Goal: Task Accomplishment & Management: Use online tool/utility

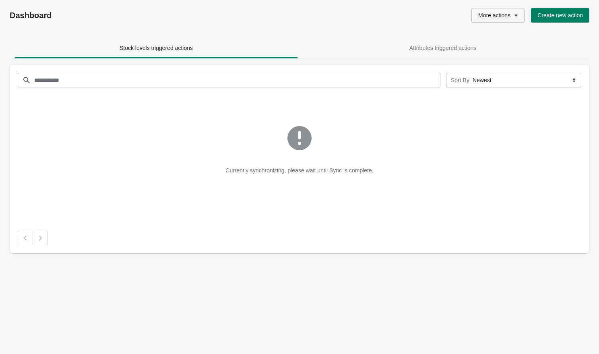
click at [497, 17] on span "More actions" at bounding box center [494, 15] width 32 height 6
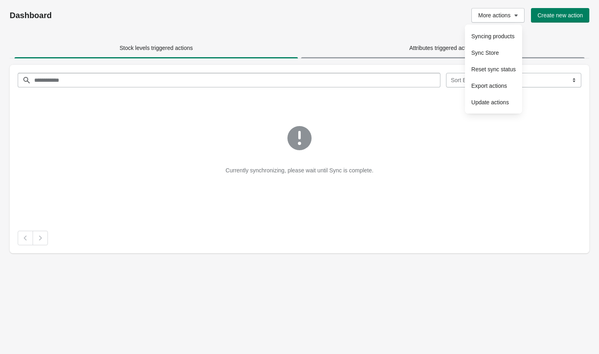
click at [430, 48] on span "Attributes triggered actions" at bounding box center [442, 48] width 67 height 6
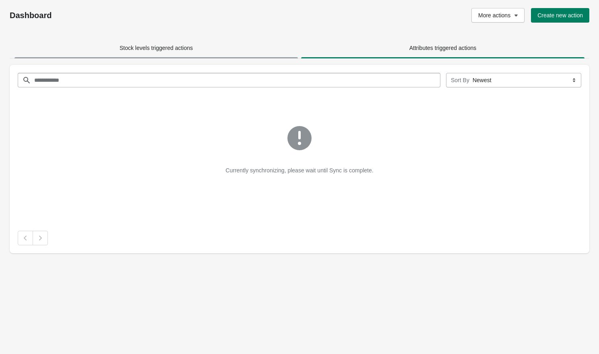
click at [207, 45] on span "Stock levels triggered actions" at bounding box center [155, 48] width 283 height 14
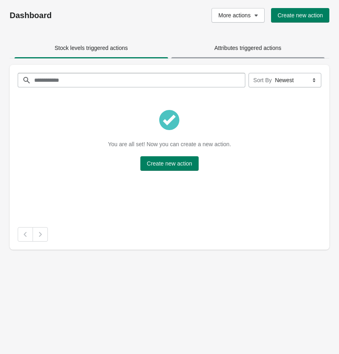
click at [207, 41] on span "Attributes triggered actions" at bounding box center [248, 48] width 154 height 14
click at [83, 55] on span "Stock levels triggered actions" at bounding box center [91, 48] width 154 height 14
click at [38, 18] on h1 "Dashboard" at bounding box center [69, 15] width 119 height 10
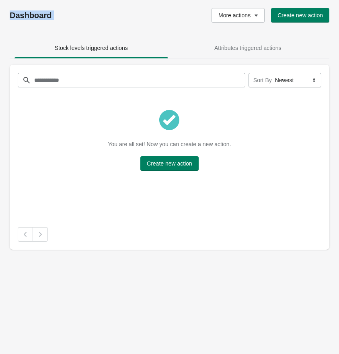
click at [56, 18] on h1 "Dashboard" at bounding box center [69, 15] width 119 height 10
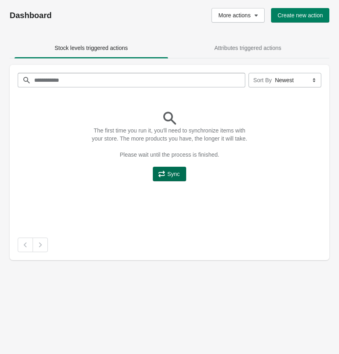
click at [160, 178] on icon "button" at bounding box center [162, 174] width 8 height 8
